Goal: Use online tool/utility: Utilize a website feature to perform a specific function

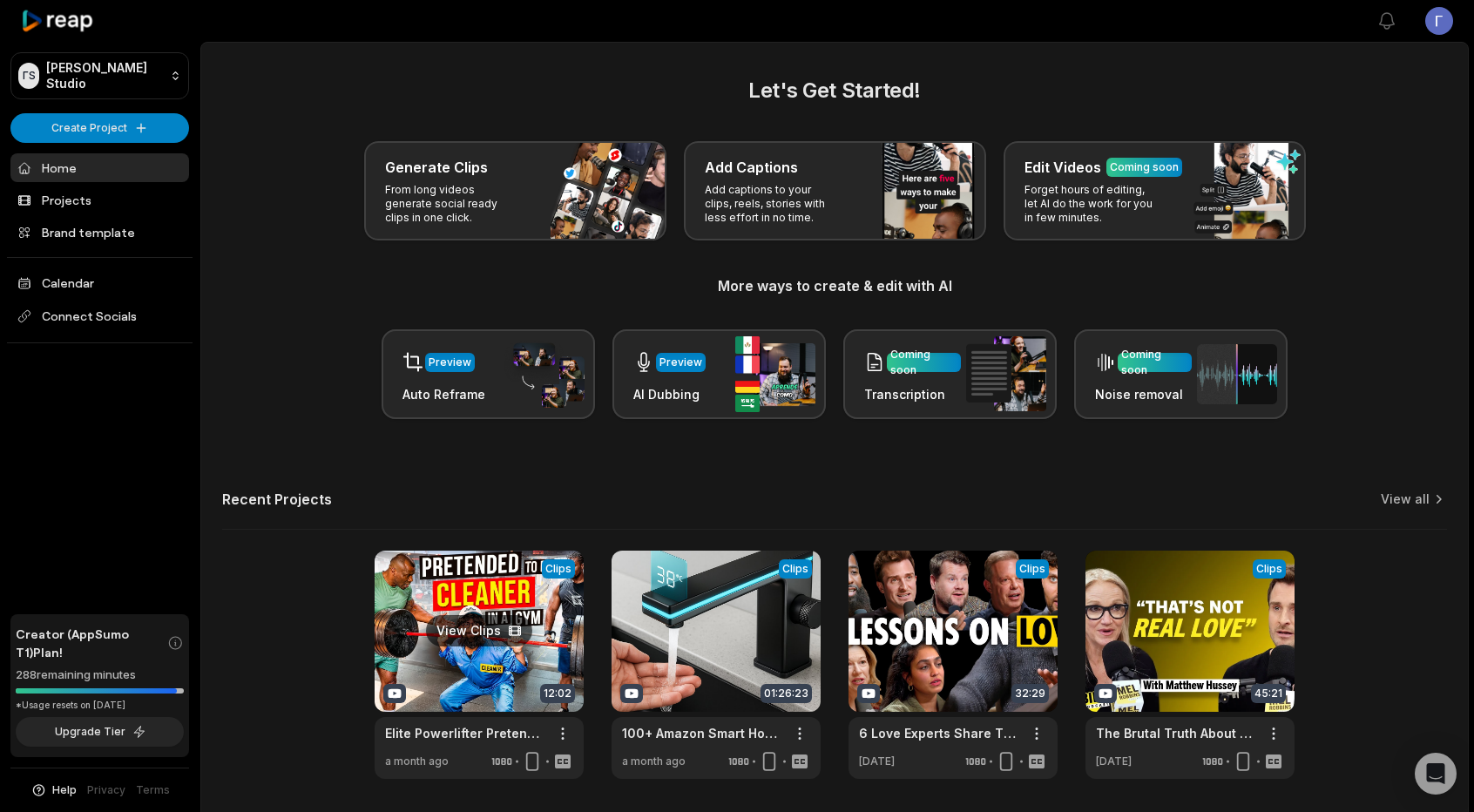
click at [512, 577] on link at bounding box center [478, 665] width 209 height 228
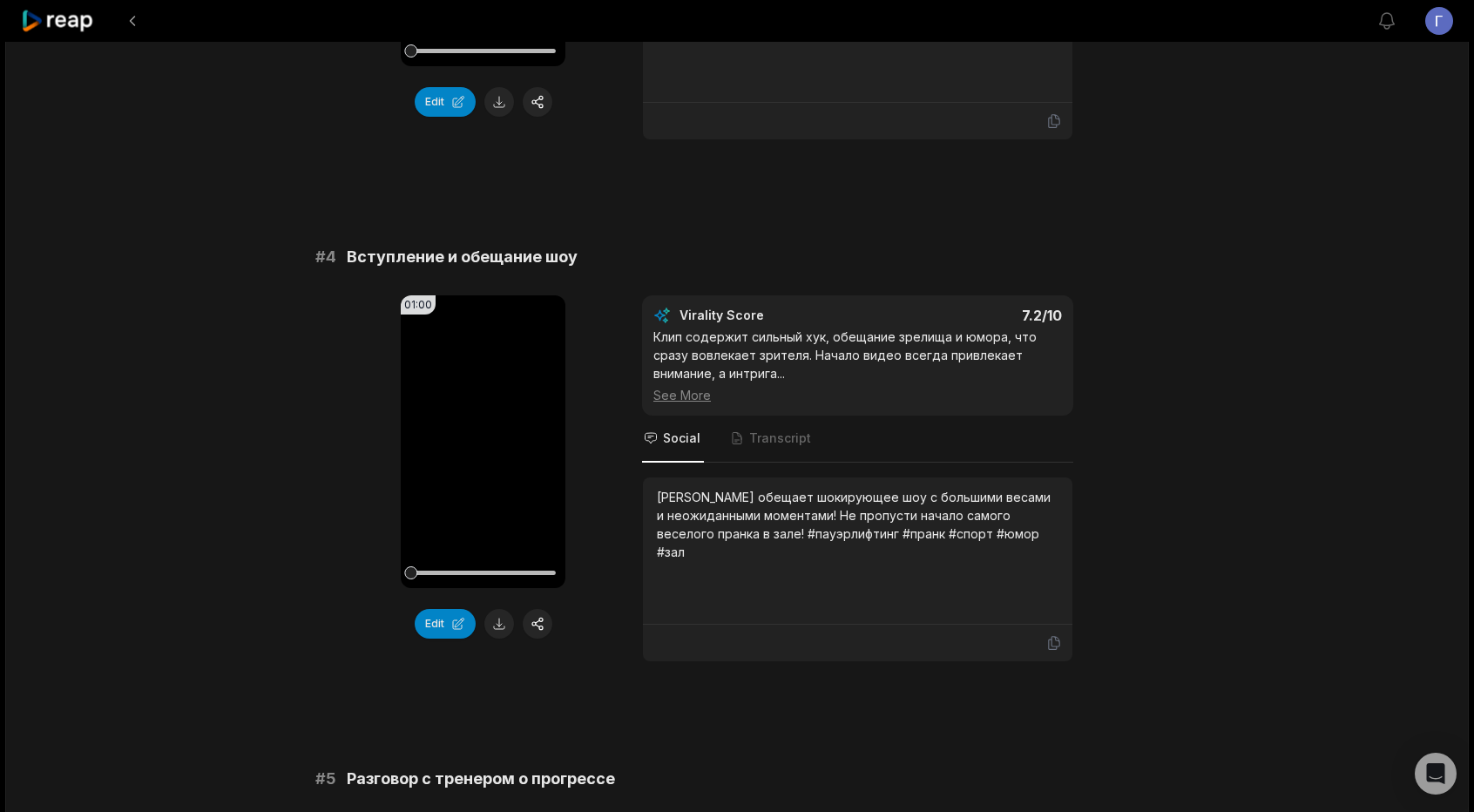
scroll to position [2177, 0]
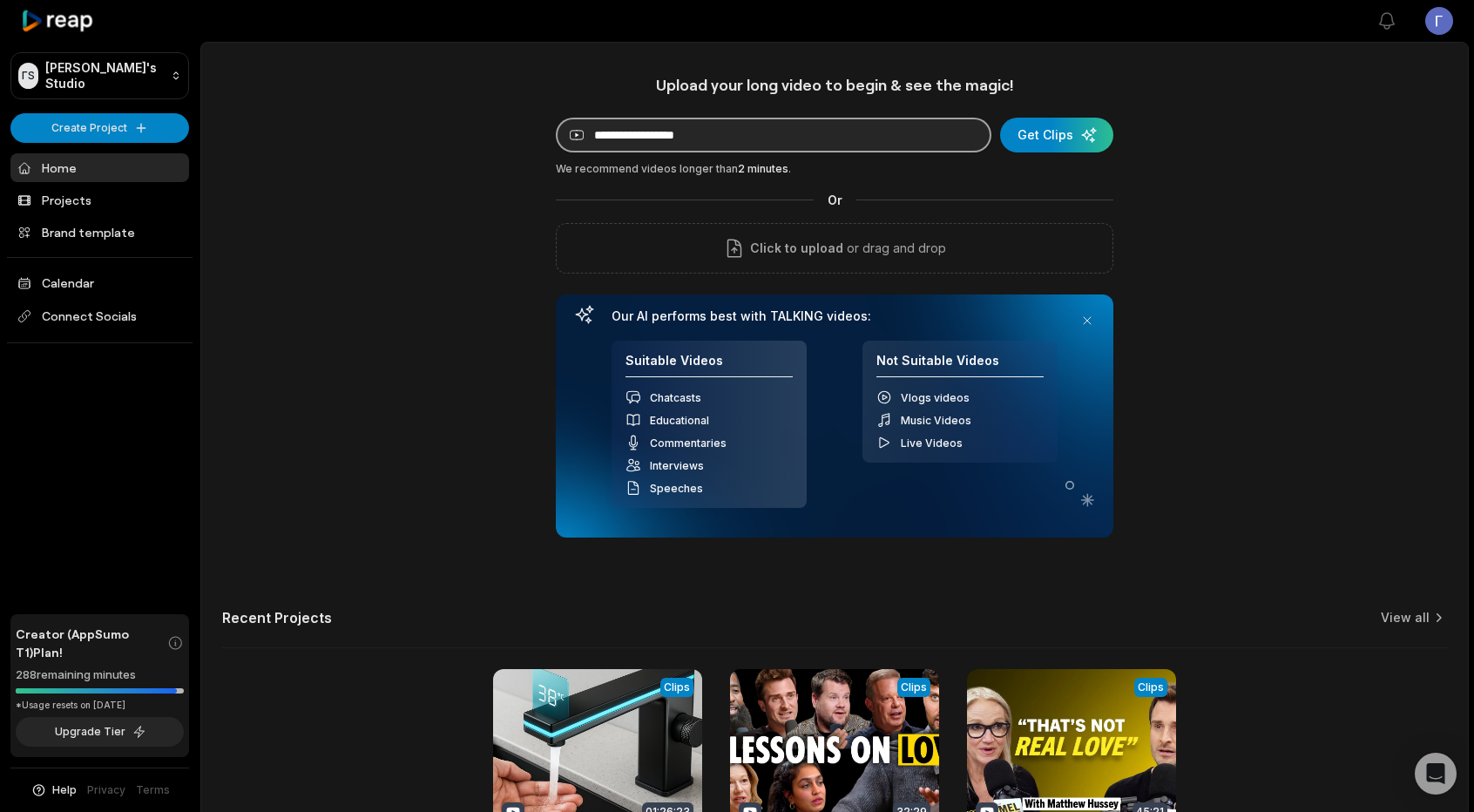
click at [704, 141] on input at bounding box center [773, 135] width 435 height 34
paste input "**********"
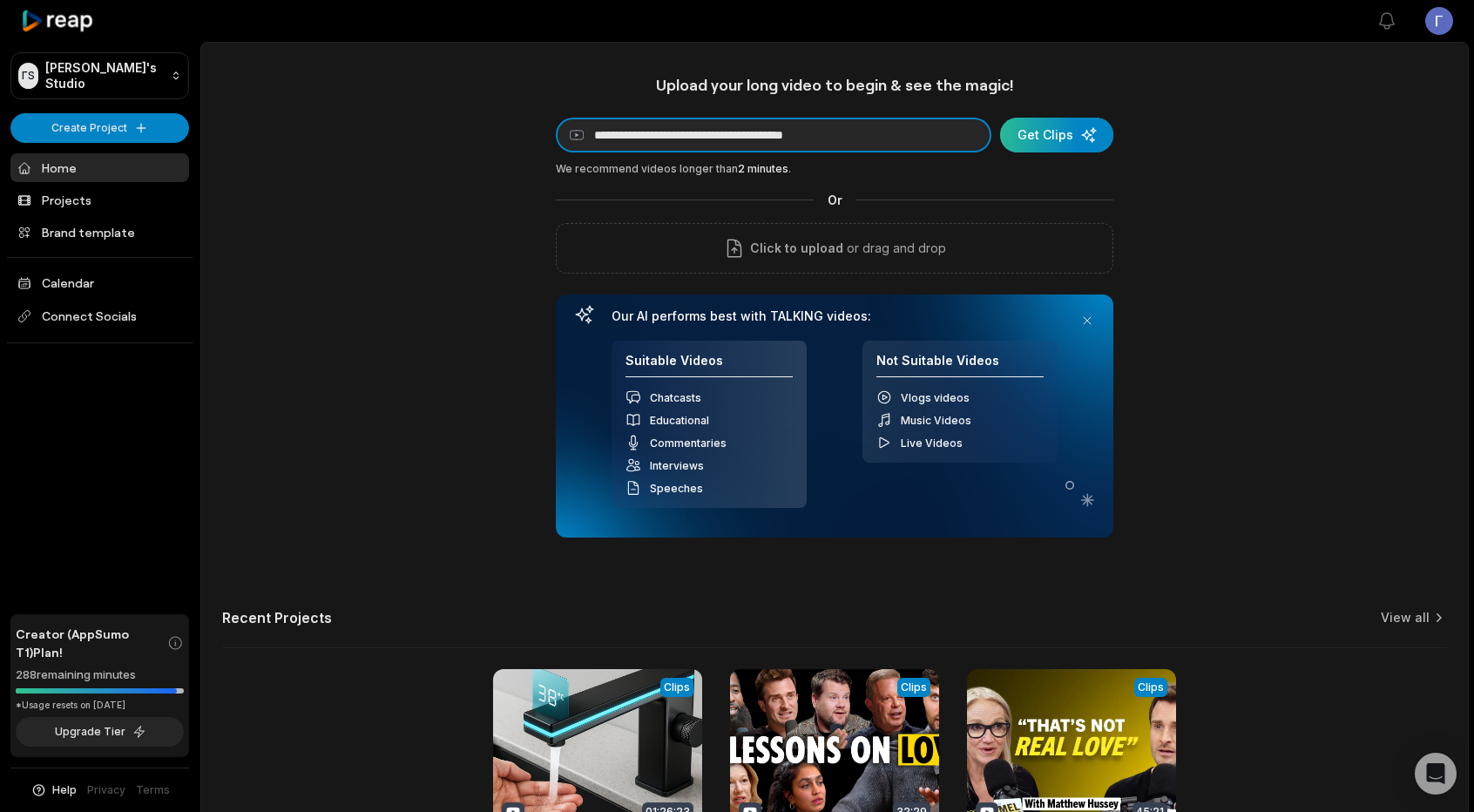
type input "**********"
click at [1059, 128] on div "submit" at bounding box center [1056, 135] width 113 height 34
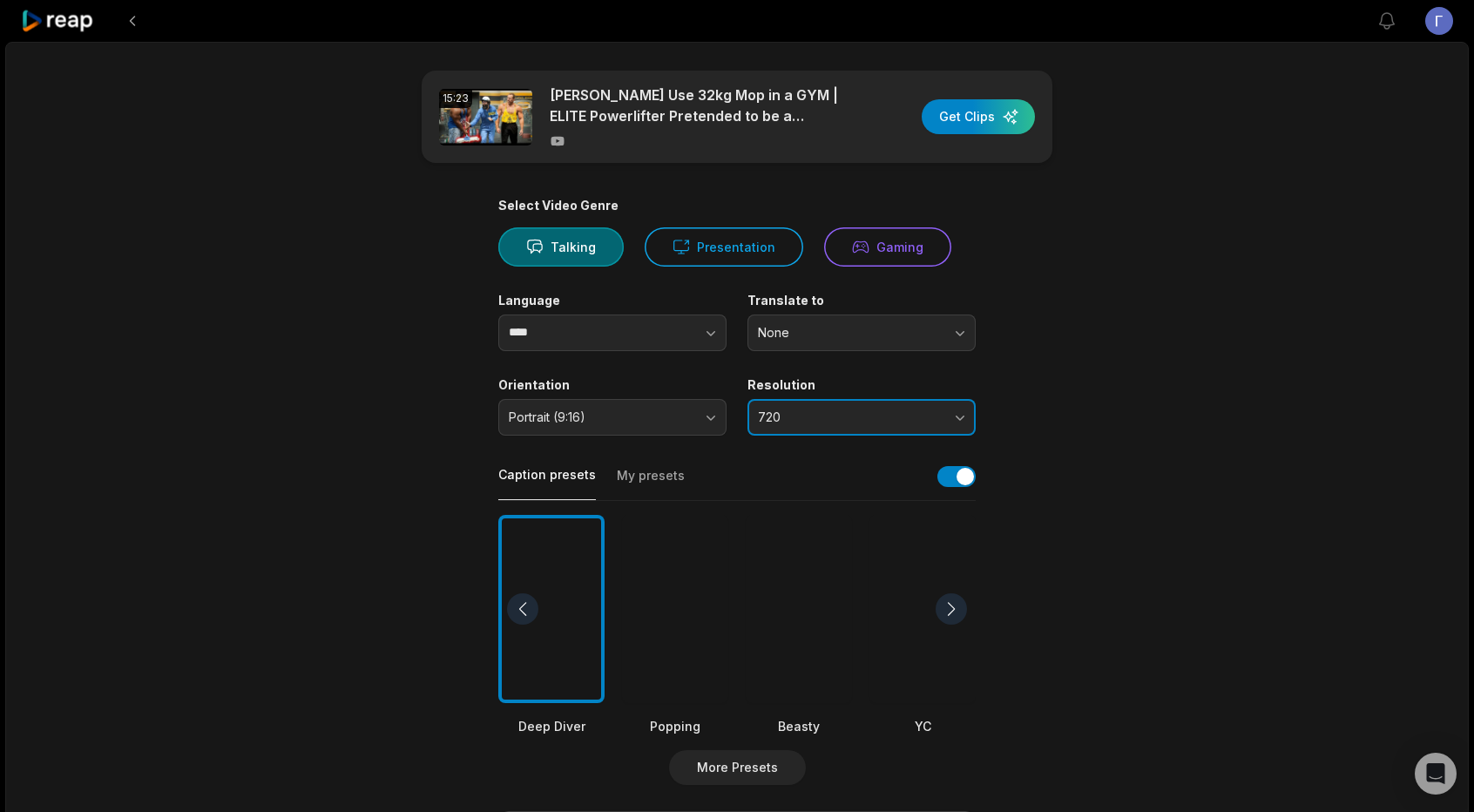
click at [913, 403] on button "720" at bounding box center [861, 416] width 228 height 36
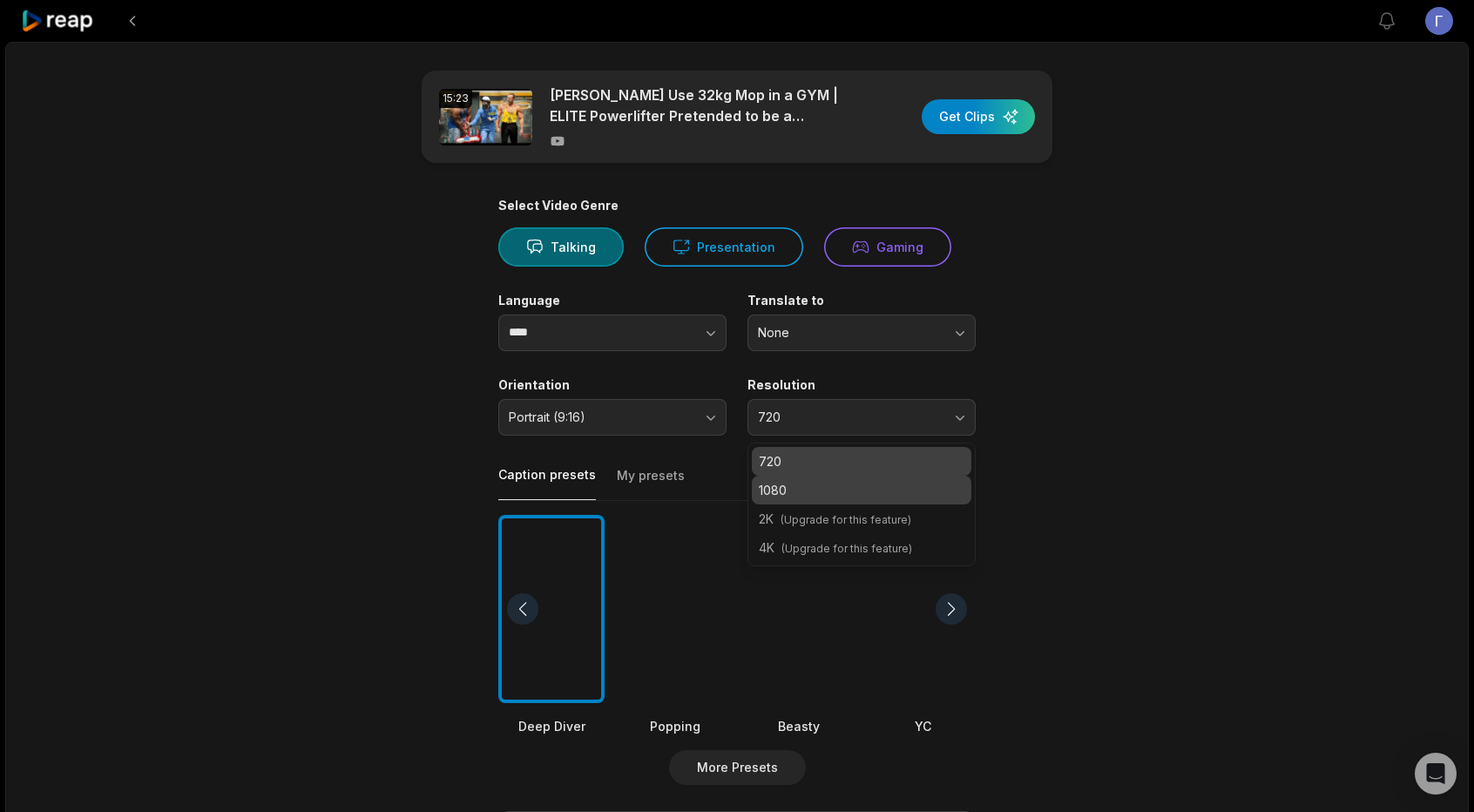
click at [840, 497] on p "1080" at bounding box center [861, 490] width 205 height 19
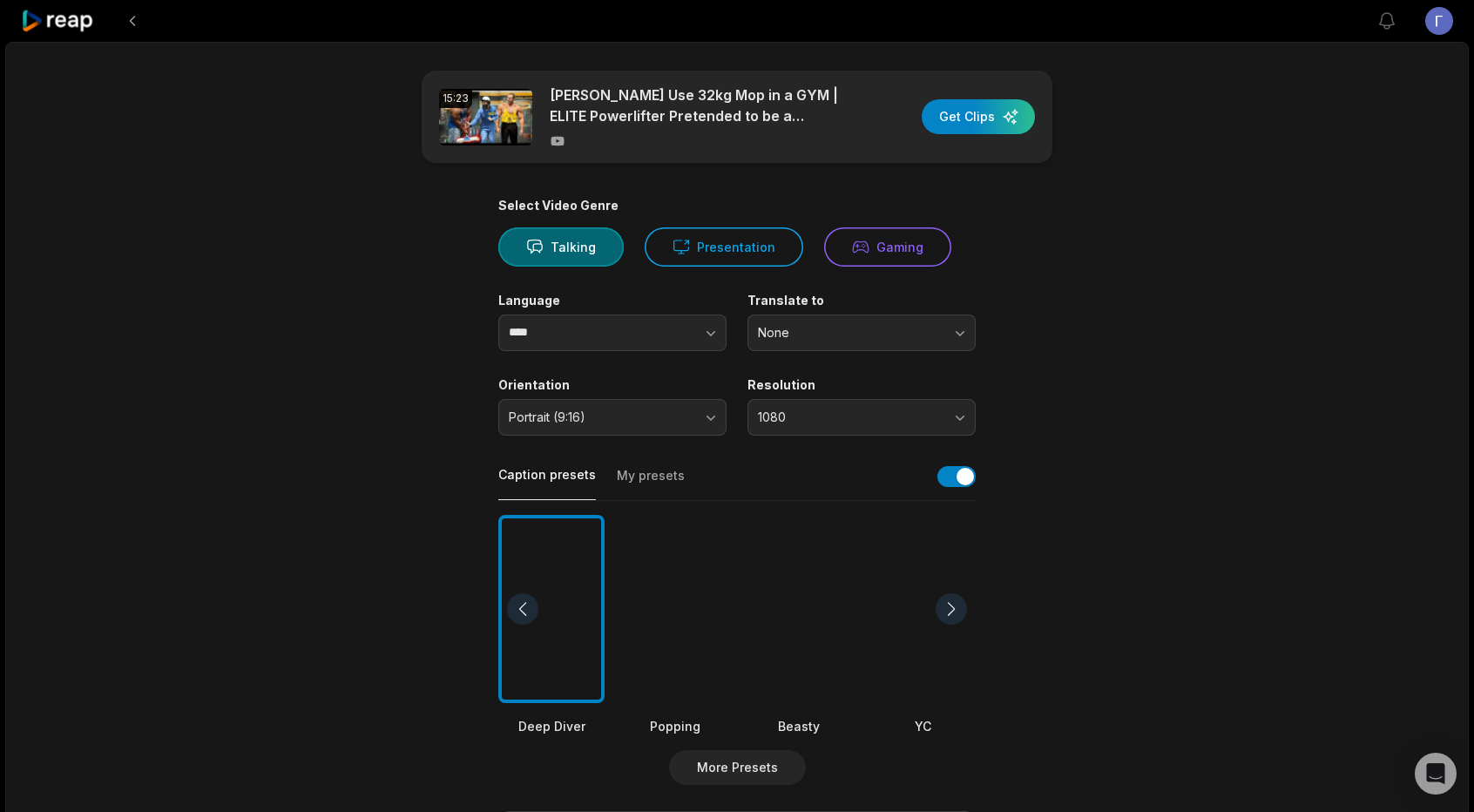
click at [819, 656] on div at bounding box center [798, 609] width 106 height 189
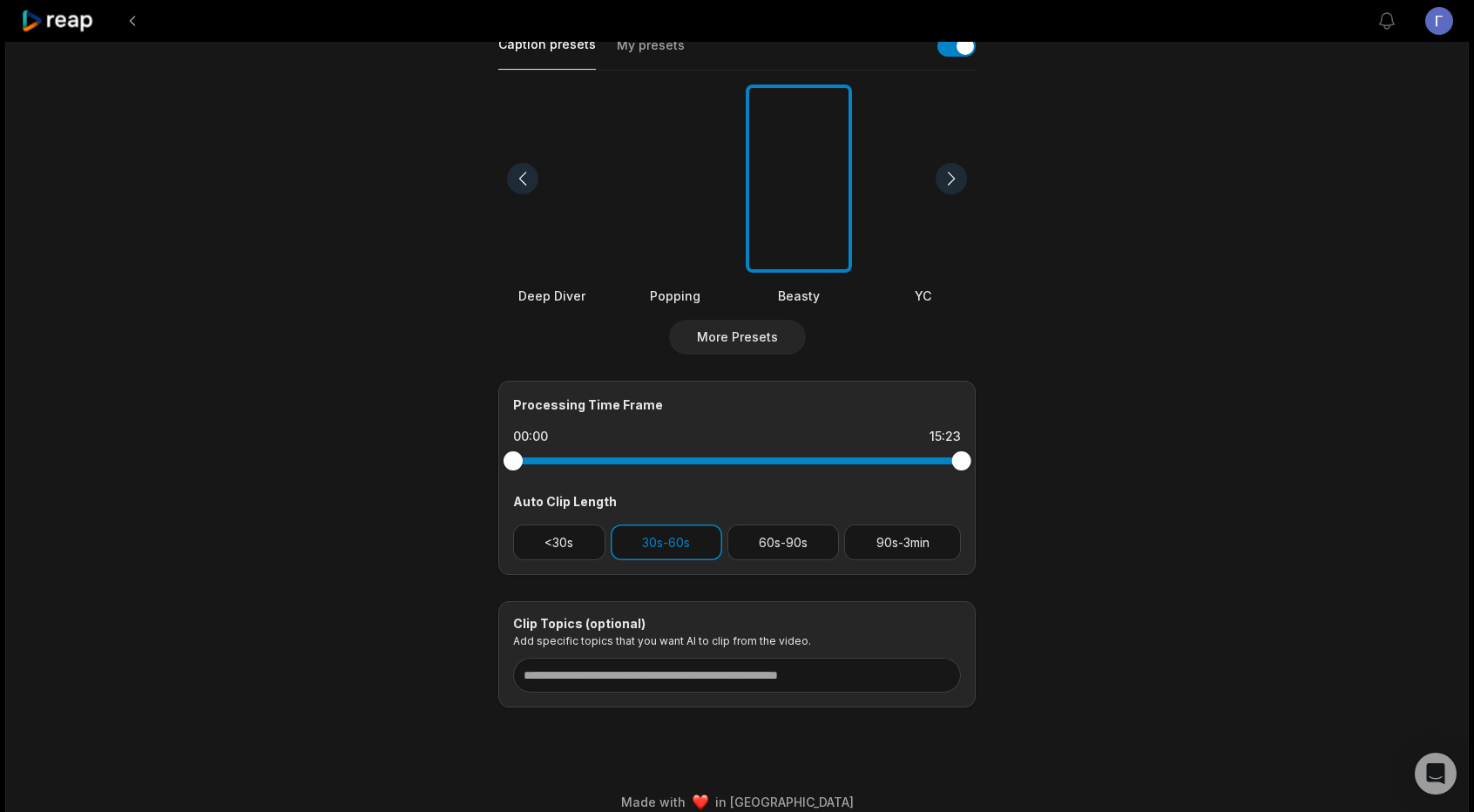
scroll to position [435, 0]
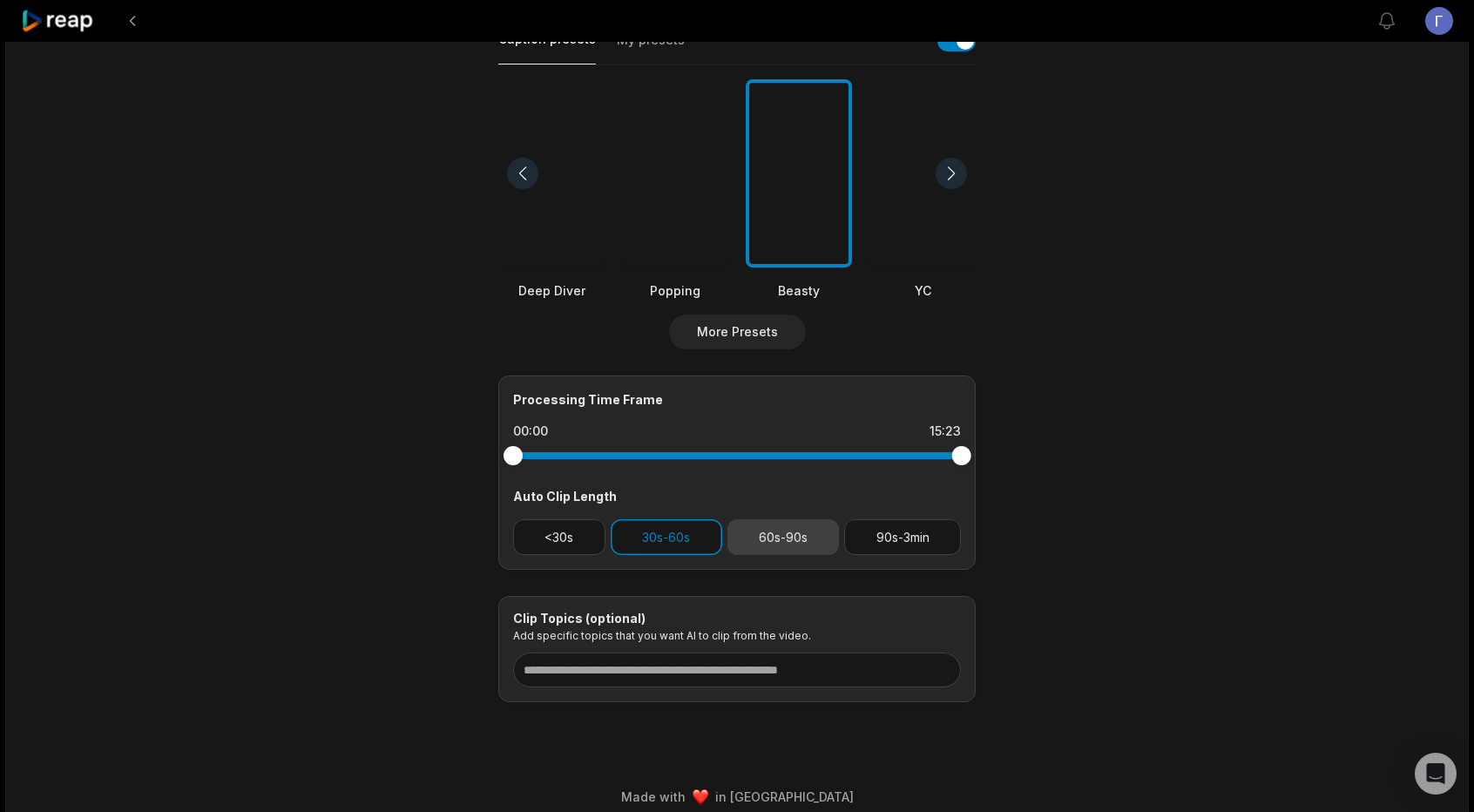
click at [788, 543] on button "60s-90s" at bounding box center [784, 537] width 112 height 35
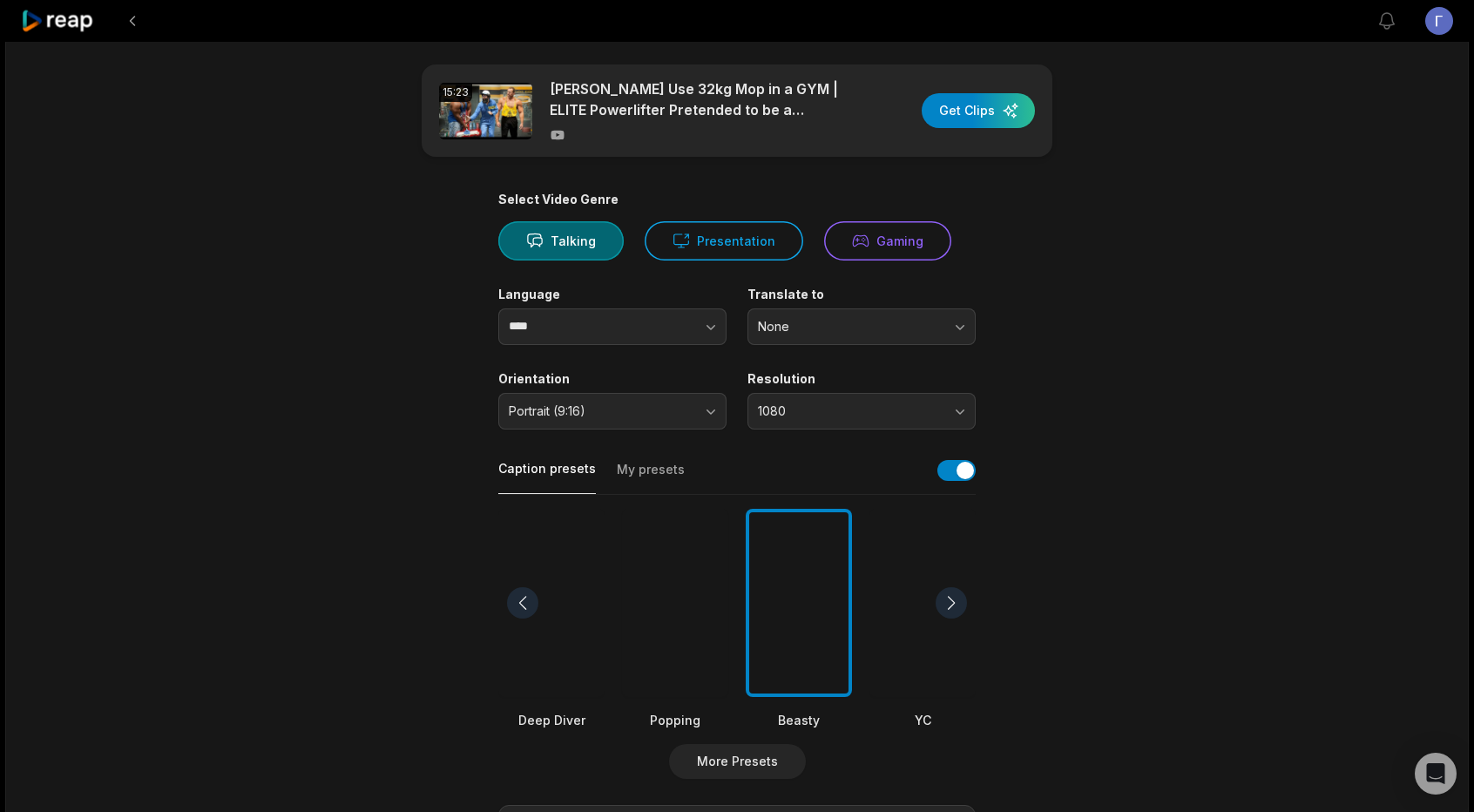
scroll to position [0, 0]
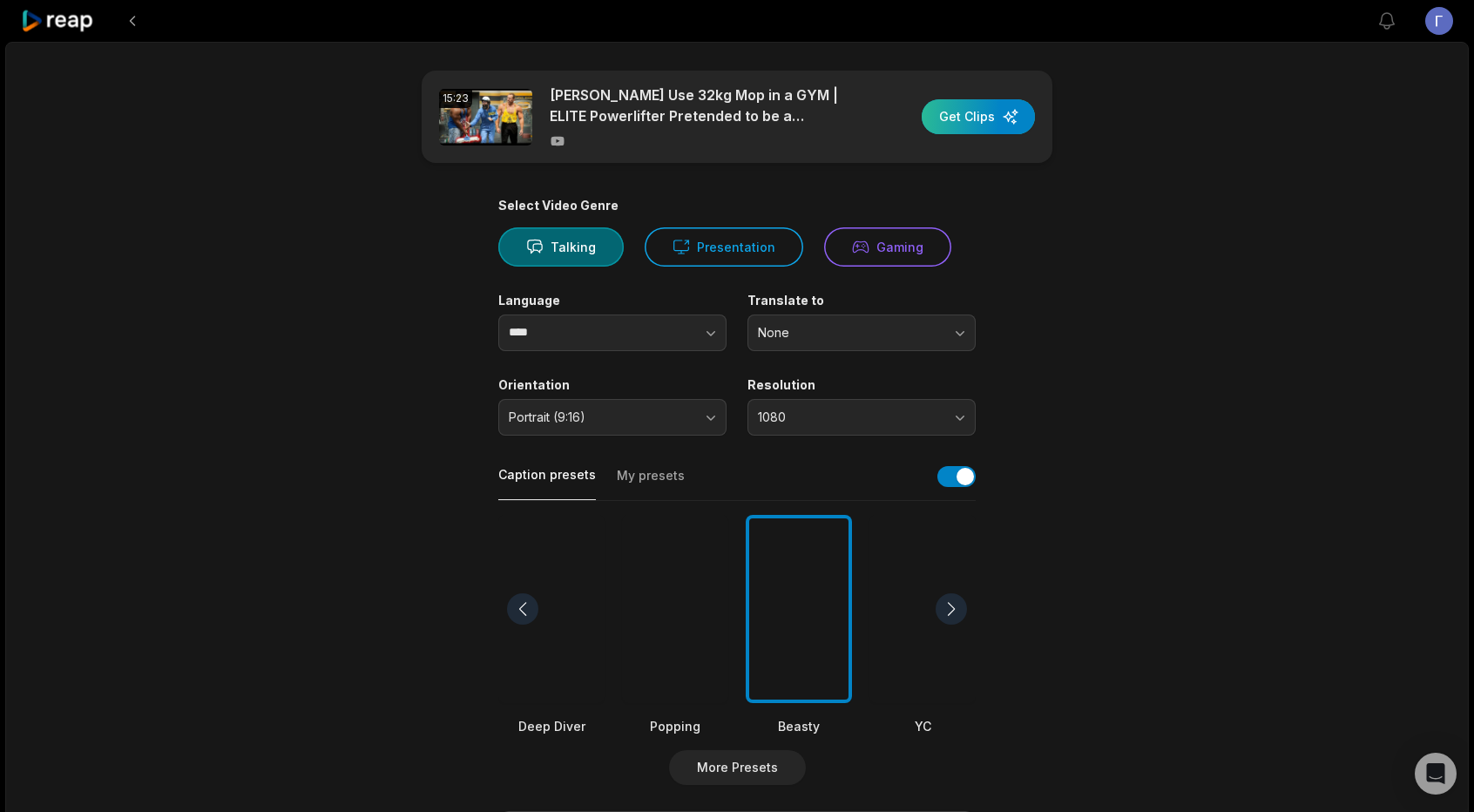
click at [964, 116] on div "button" at bounding box center [977, 116] width 113 height 34
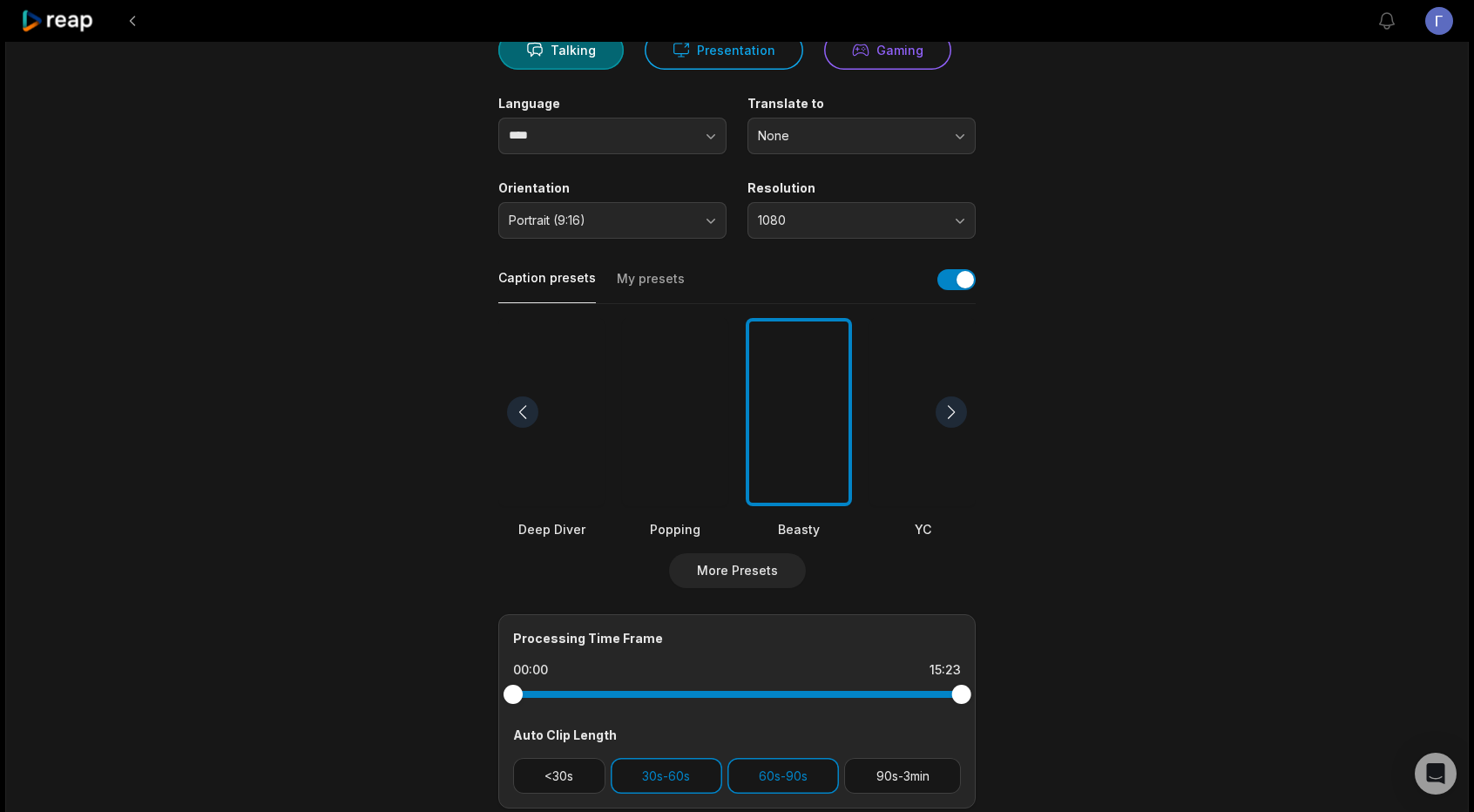
scroll to position [449, 0]
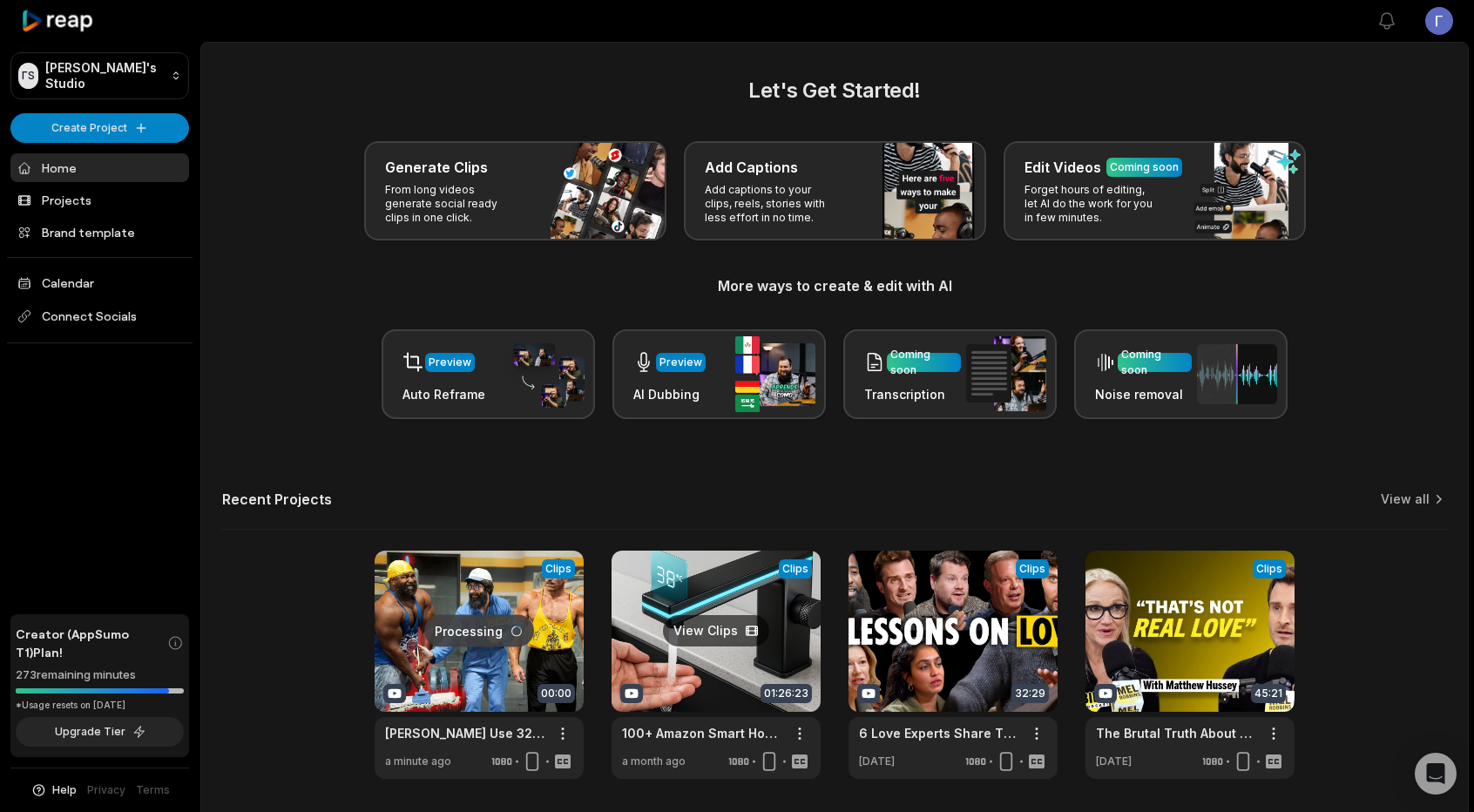
click at [698, 682] on link at bounding box center [716, 665] width 209 height 228
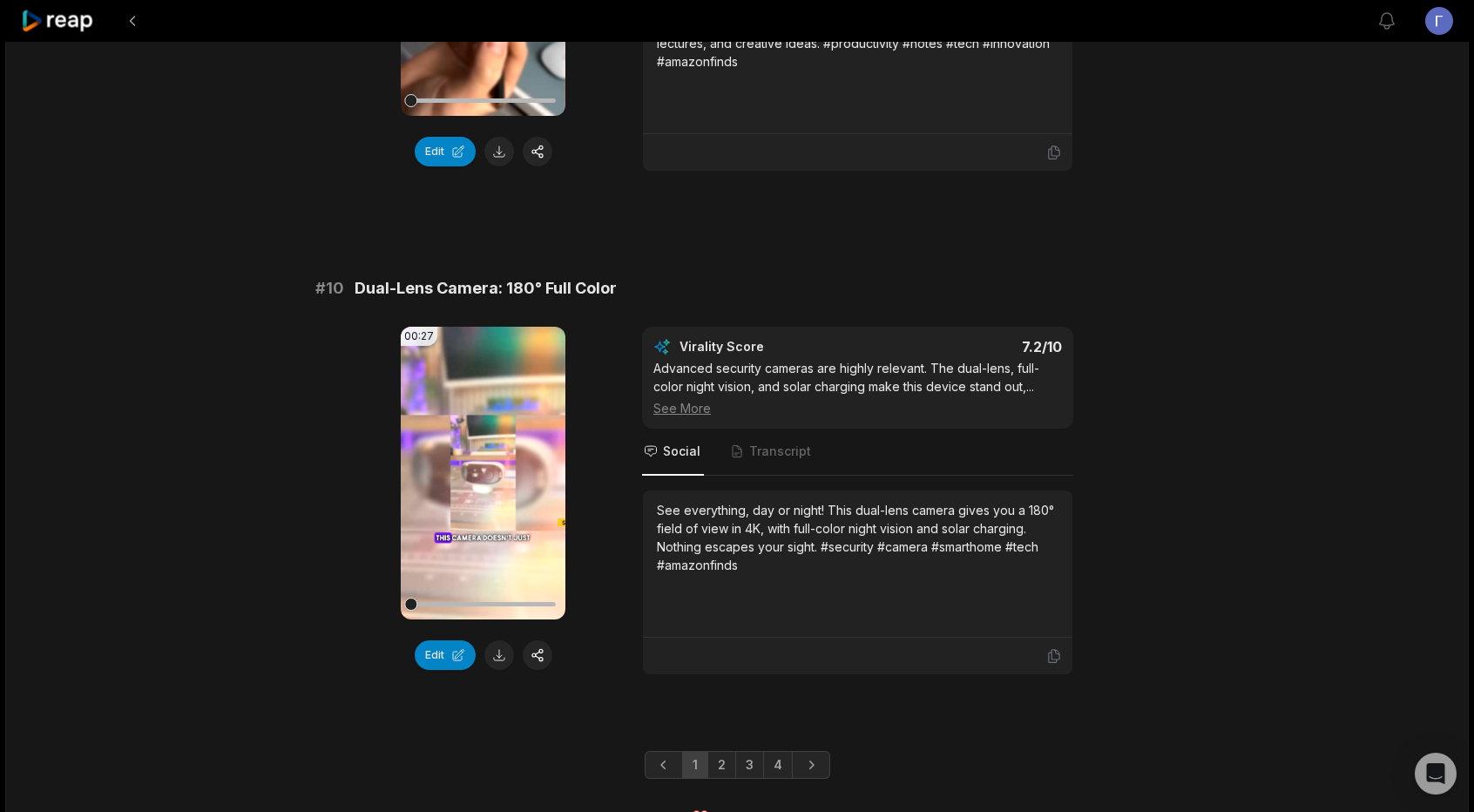
scroll to position [4491, 0]
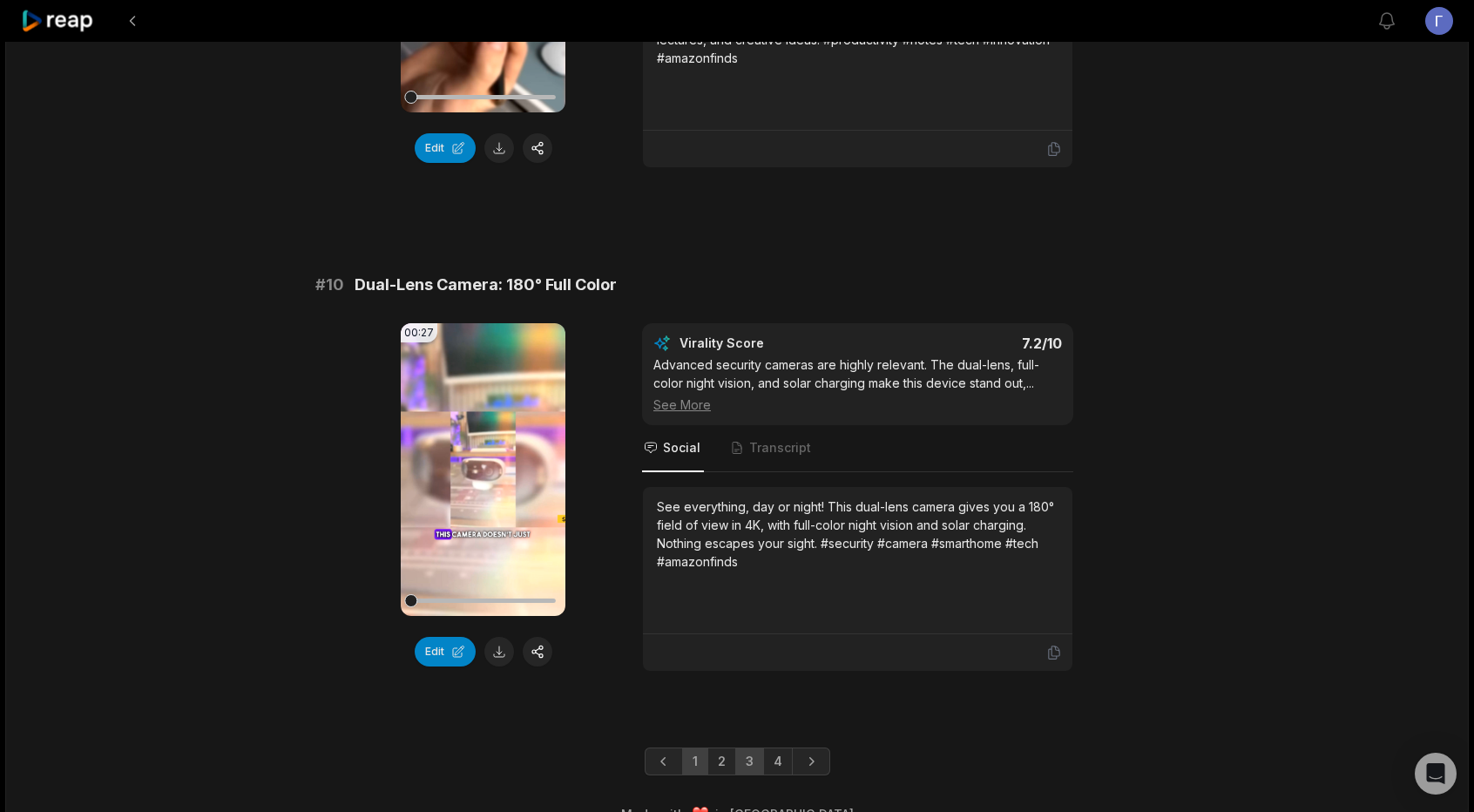
click at [749, 747] on link "3" at bounding box center [749, 761] width 28 height 27
